Goal: Transaction & Acquisition: Purchase product/service

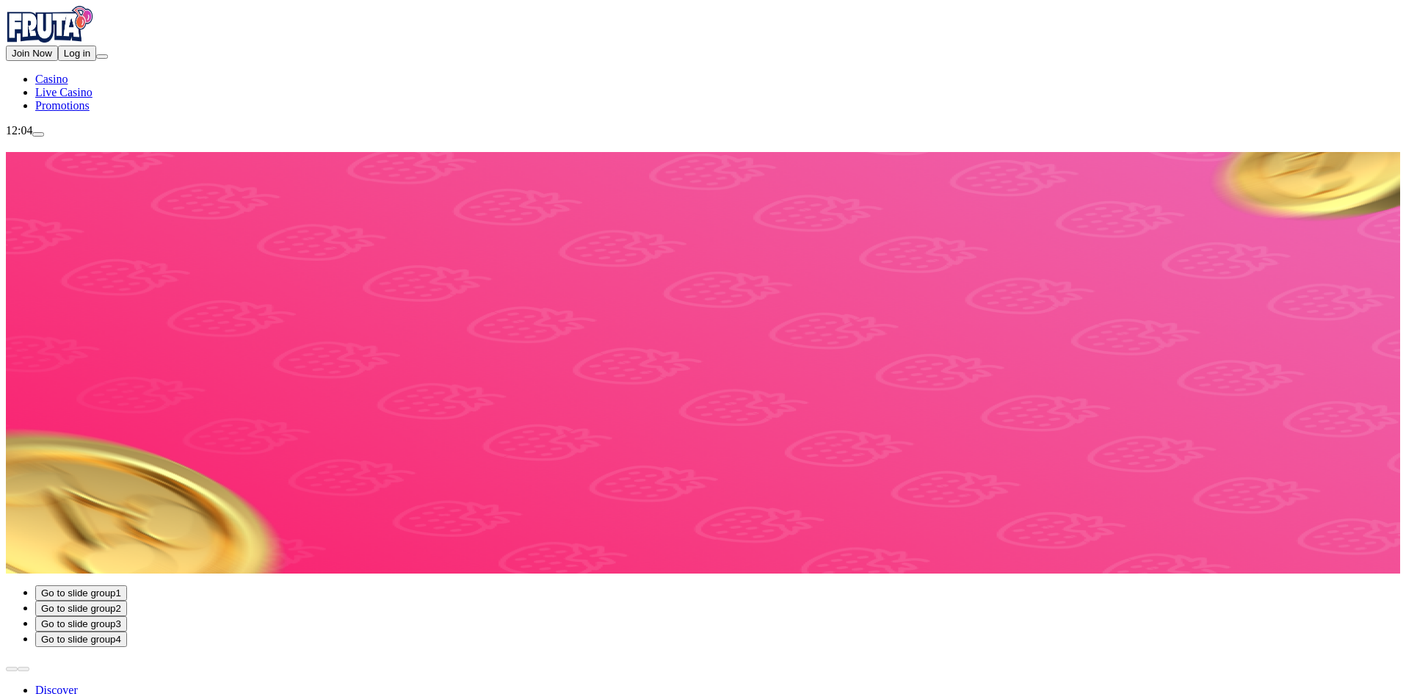
click at [90, 59] on span "Log in" at bounding box center [77, 53] width 26 height 11
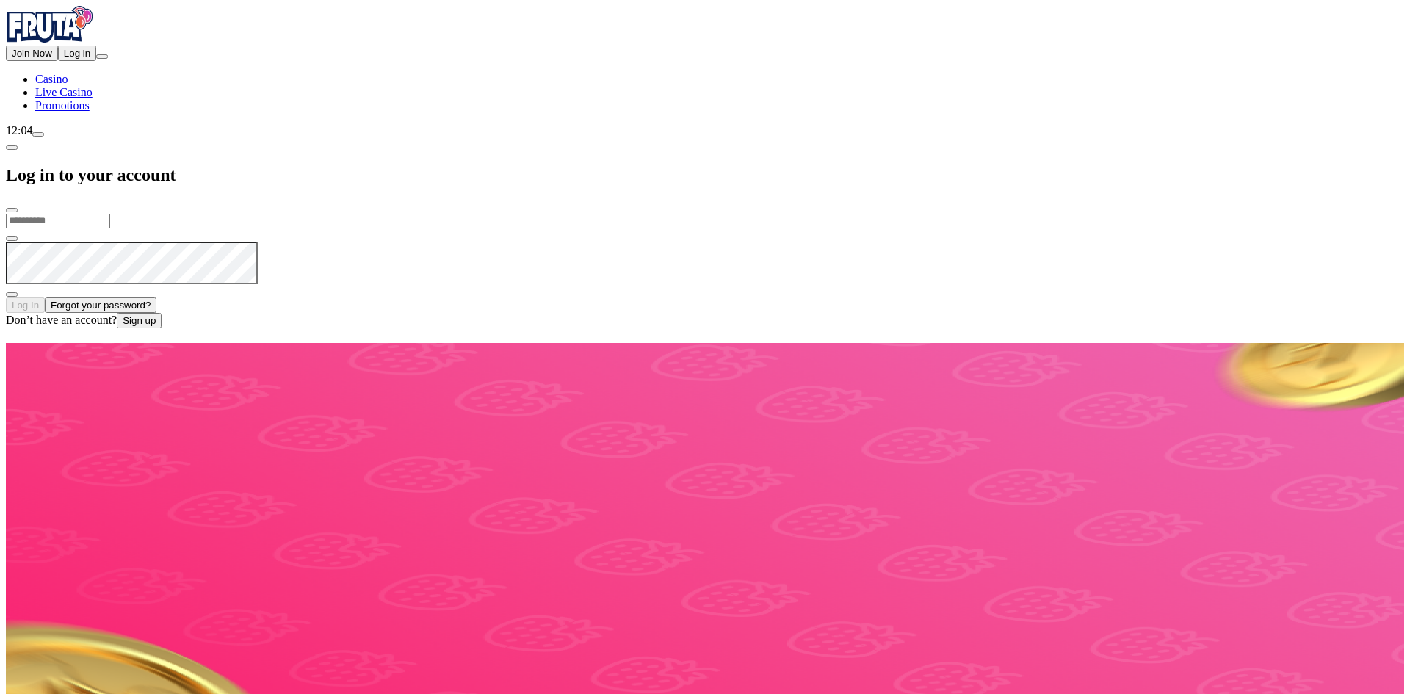
type input "**********"
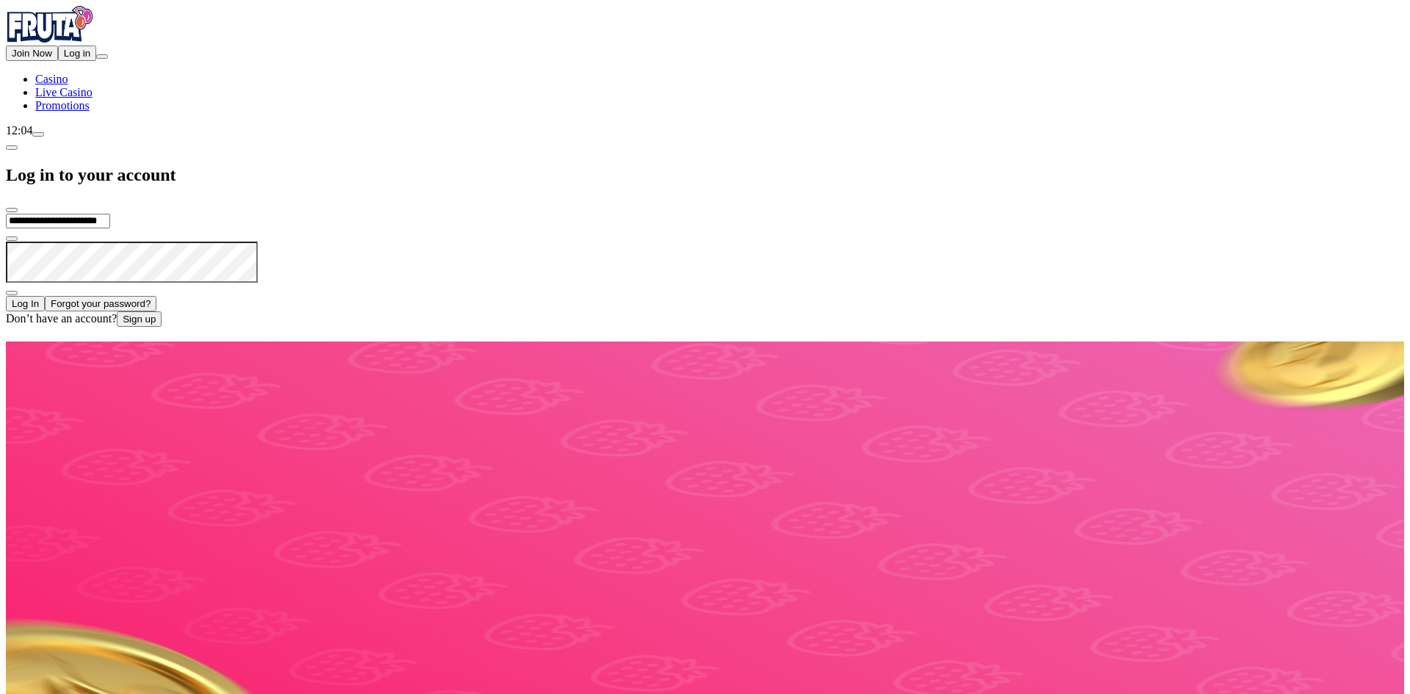
click at [39, 298] on span "Log In" at bounding box center [25, 303] width 27 height 11
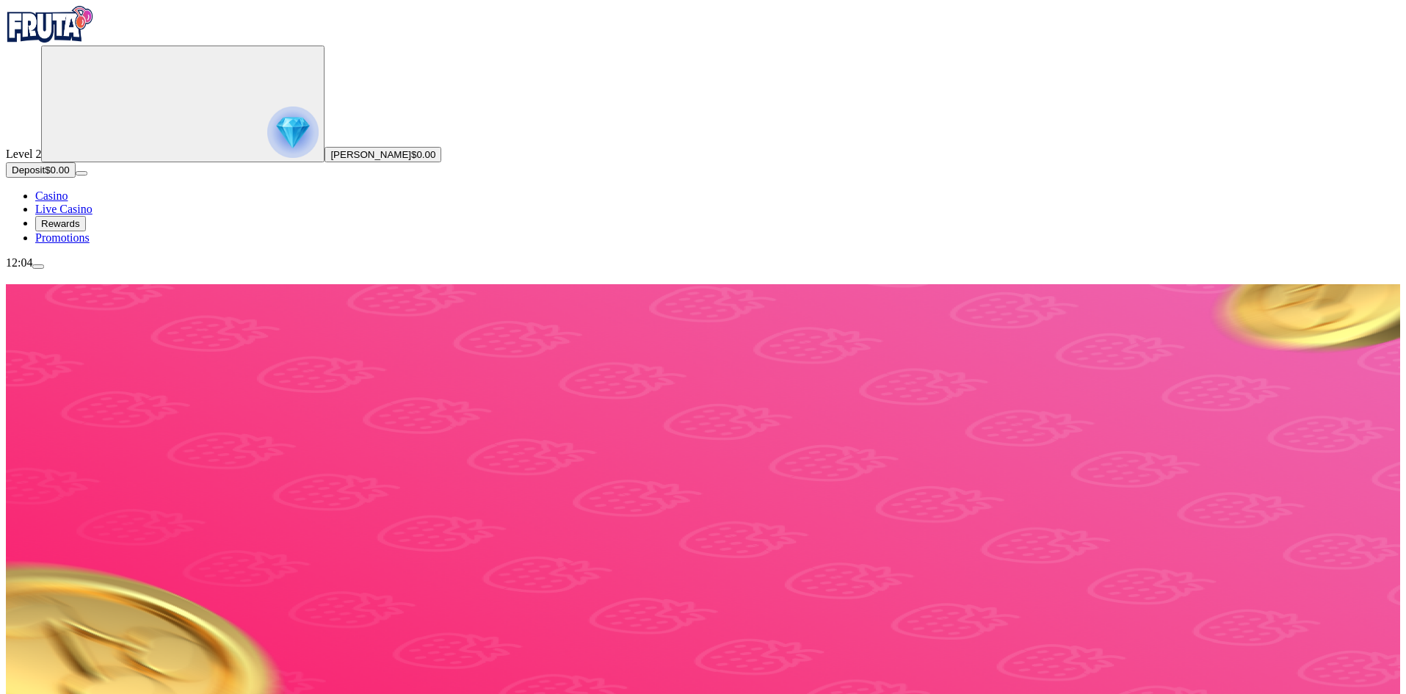
click at [76, 178] on button "Deposit $0.00" at bounding box center [41, 169] width 70 height 15
